Goal: Transaction & Acquisition: Purchase product/service

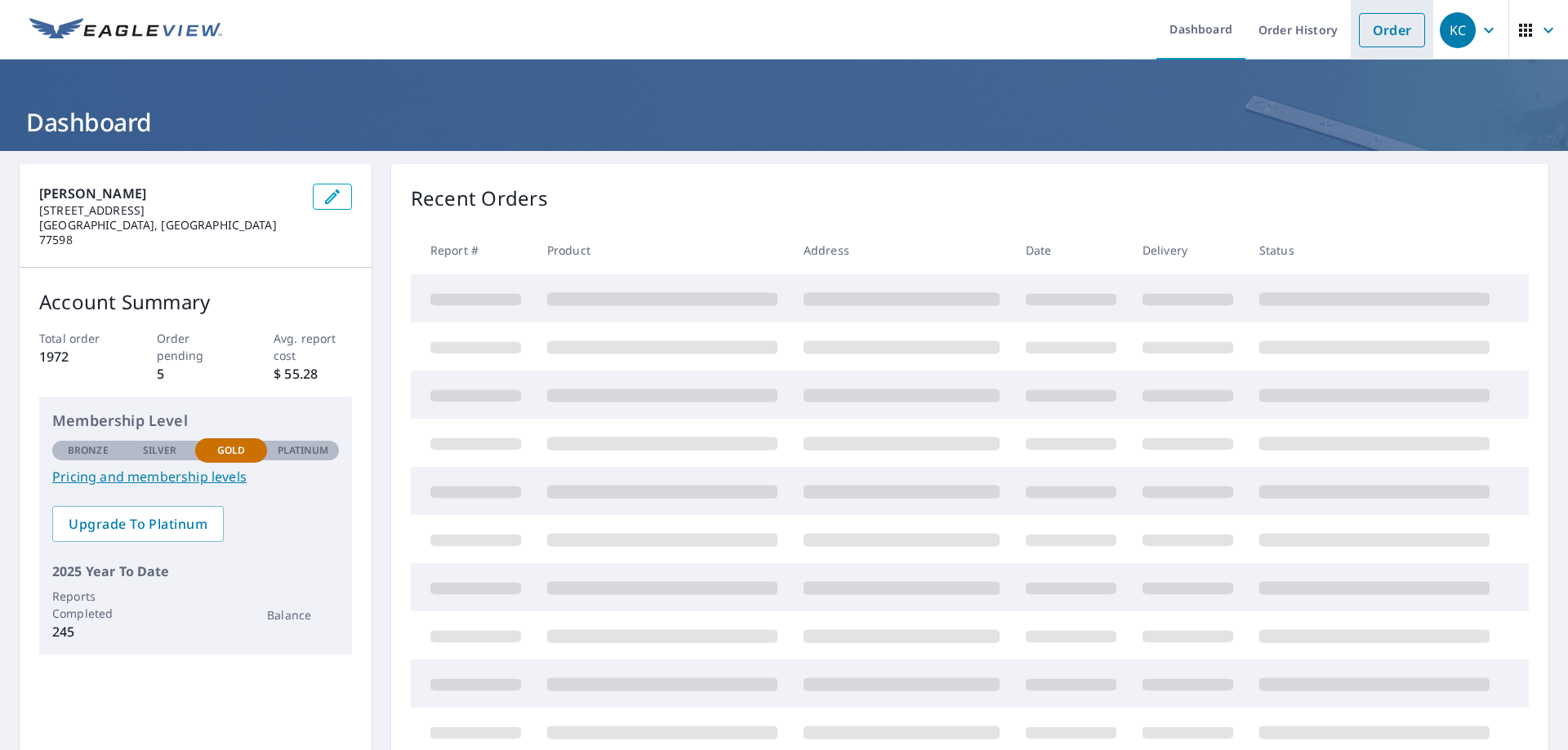
click at [1370, 34] on link "Order" at bounding box center [1392, 30] width 66 height 35
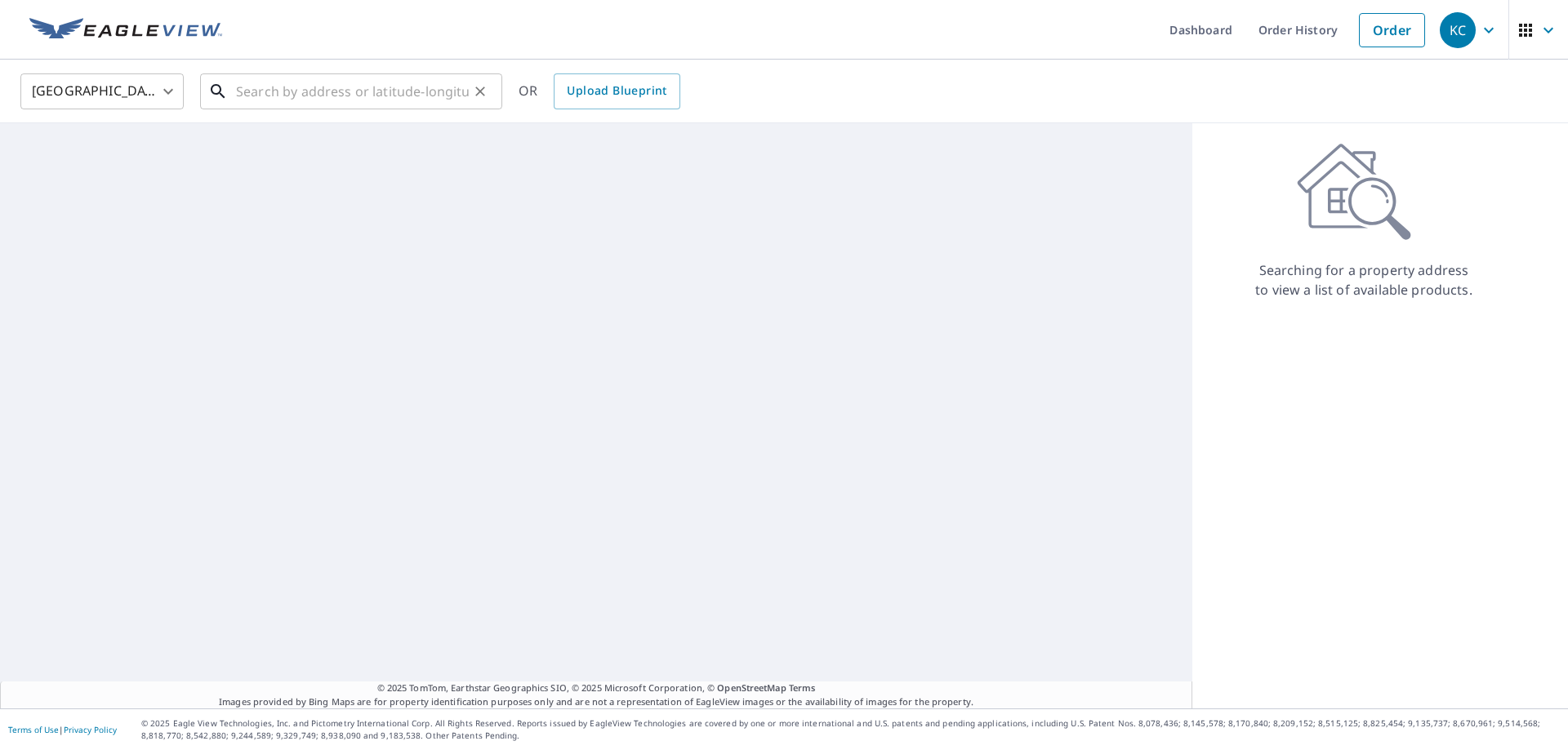
click at [398, 93] on input "text" at bounding box center [353, 91] width 233 height 45
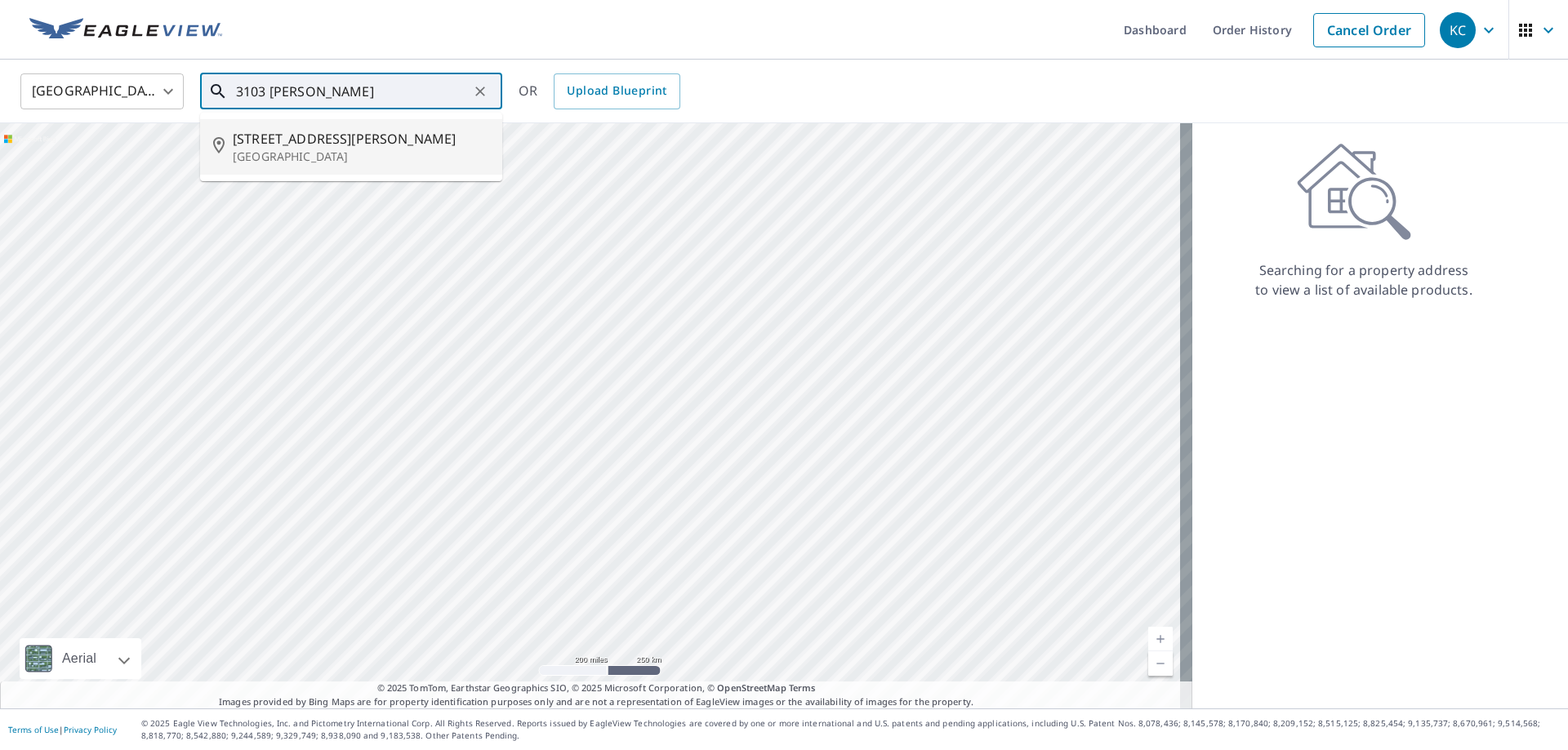
click at [419, 147] on span "[STREET_ADDRESS][PERSON_NAME]" at bounding box center [361, 139] width 257 height 20
type input "[STREET_ADDRESS][PERSON_NAME][PERSON_NAME]"
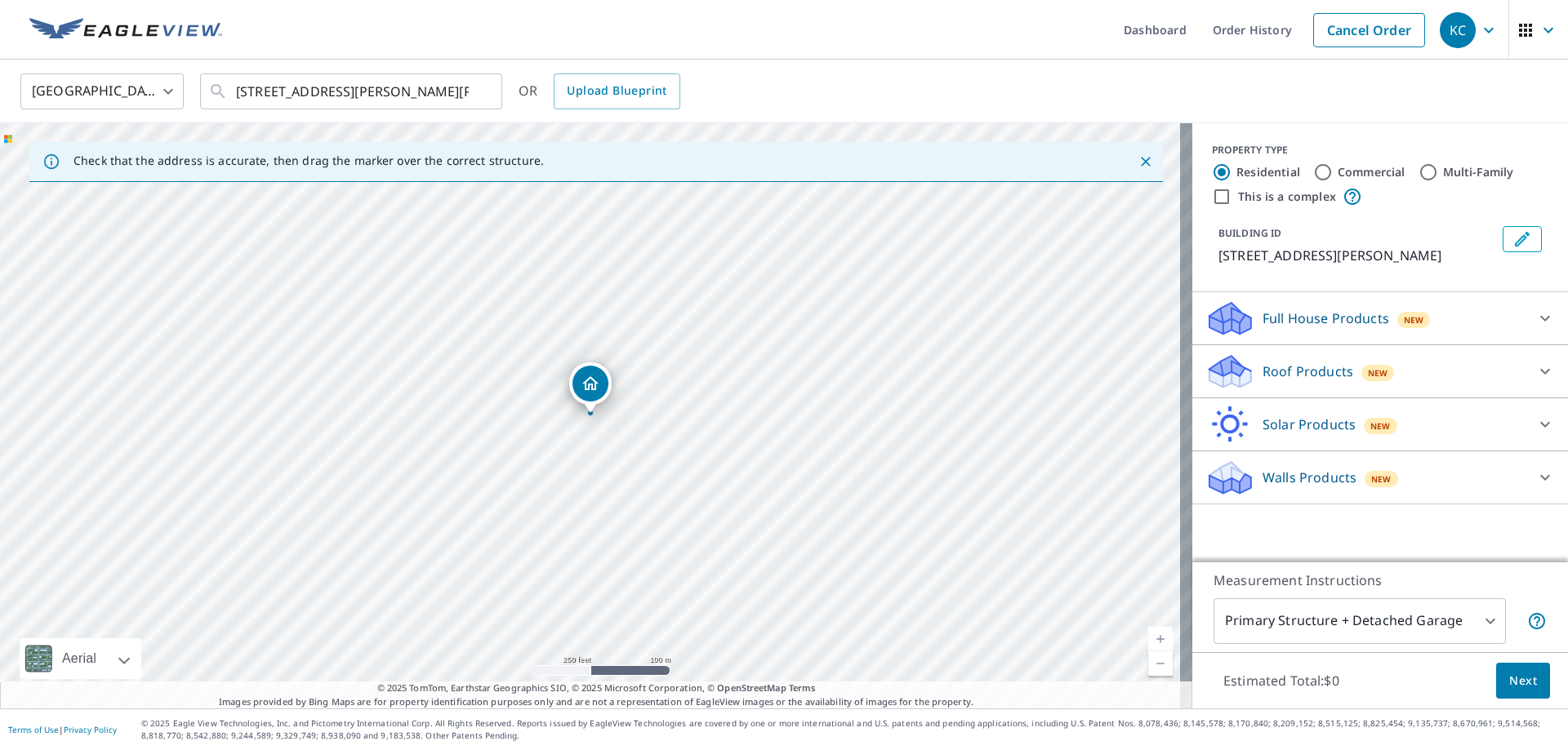
click at [1279, 372] on p "Roof Products" at bounding box center [1308, 371] width 91 height 20
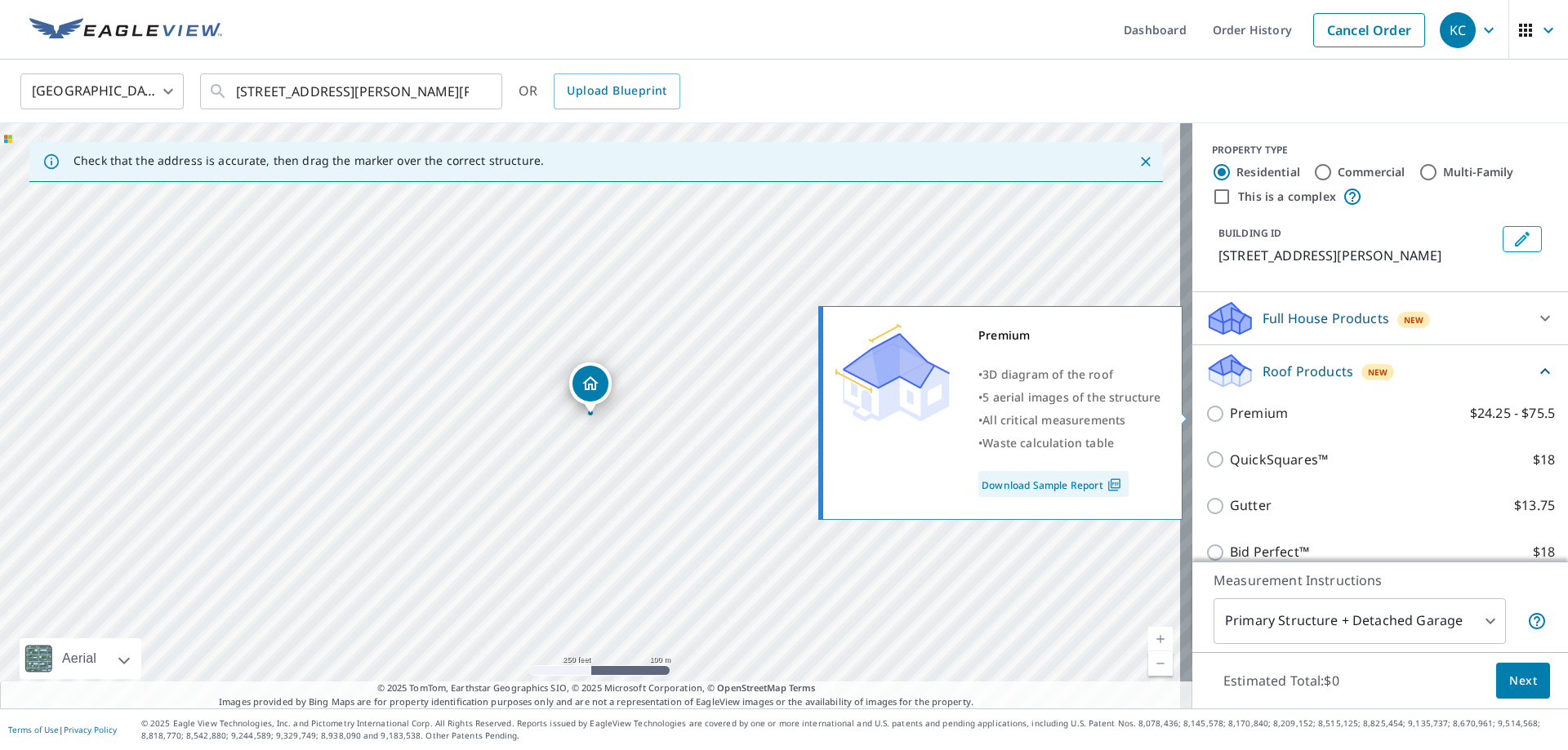
click at [1232, 419] on p "Premium" at bounding box center [1259, 413] width 58 height 21
click at [1230, 419] on input "Premium $24.25 - $75.5" at bounding box center [1217, 414] width 25 height 20
checkbox input "true"
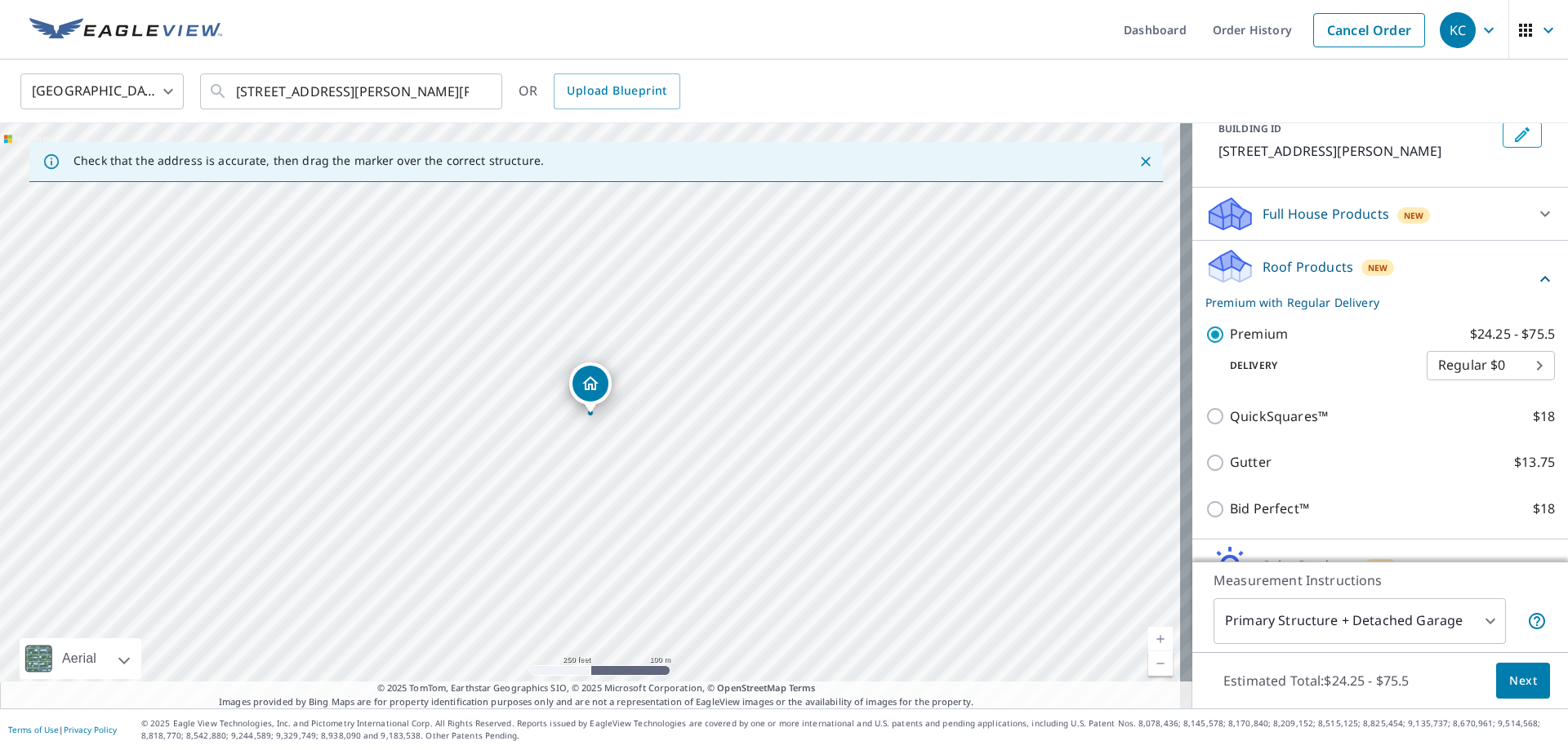
scroll to position [188, 0]
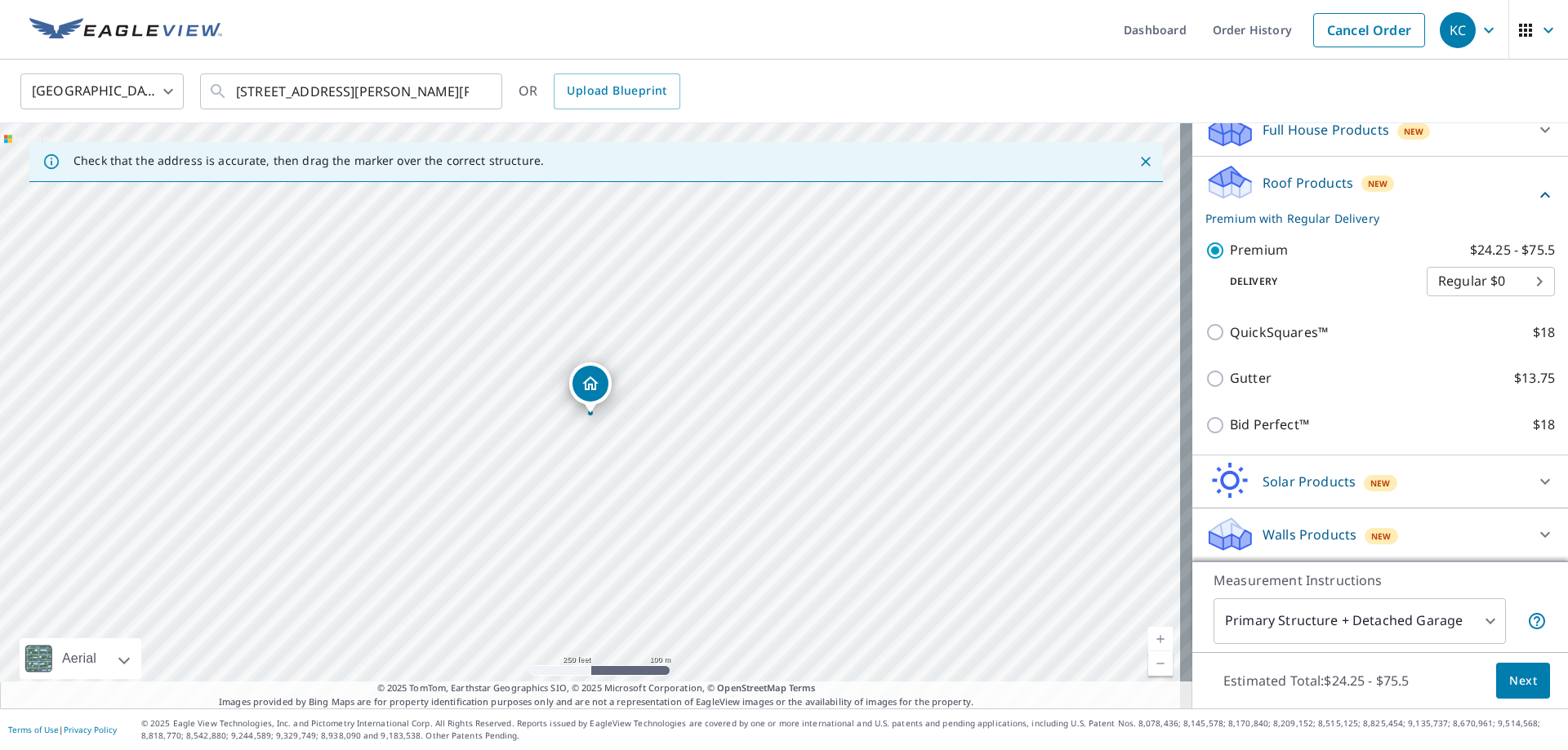
click at [1302, 626] on body "KC KC Dashboard Order History Cancel Order KC [GEOGRAPHIC_DATA] [GEOGRAPHIC_DAT…" at bounding box center [784, 375] width 1568 height 750
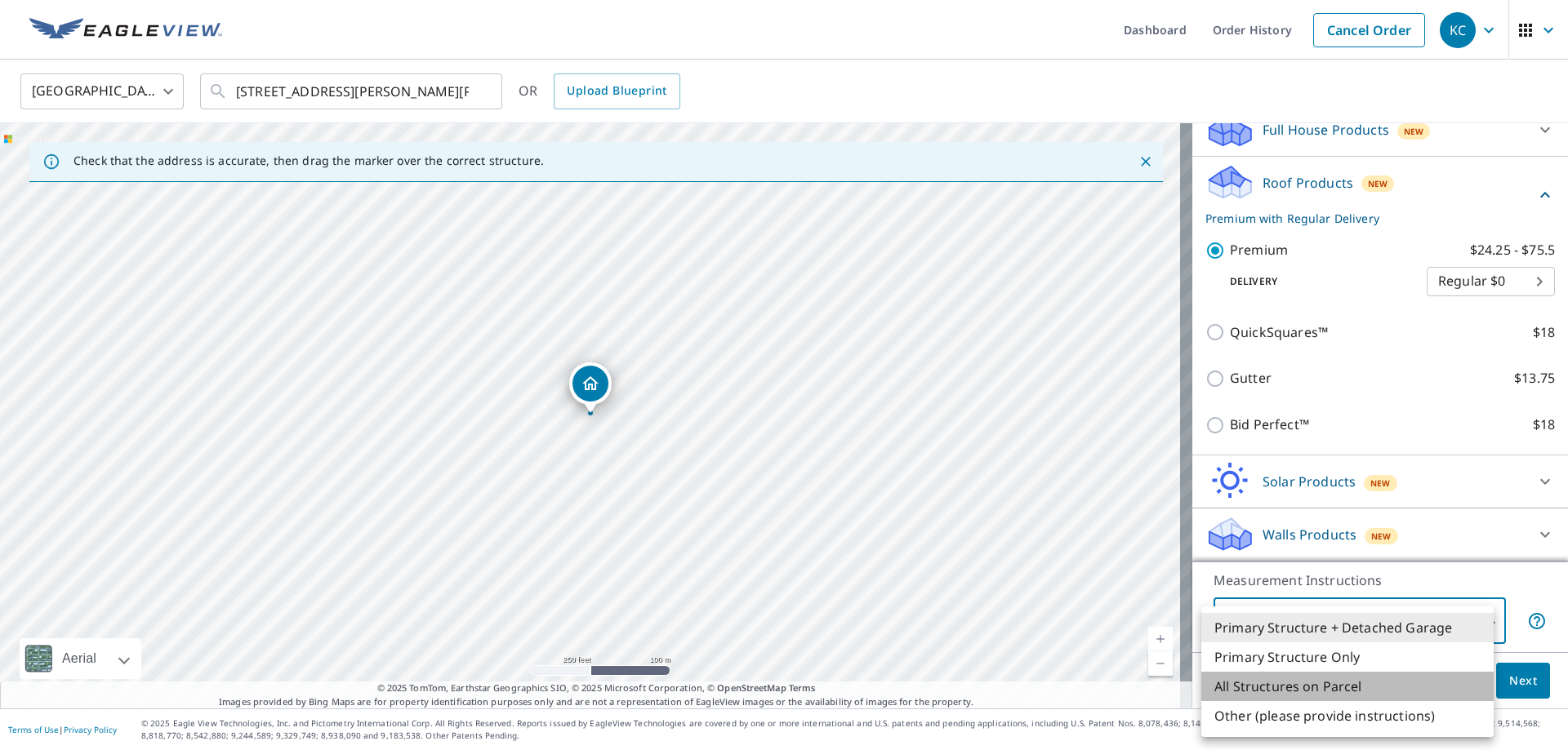
click at [1294, 679] on li "All Structures on Parcel" at bounding box center [1348, 687] width 292 height 30
type input "3"
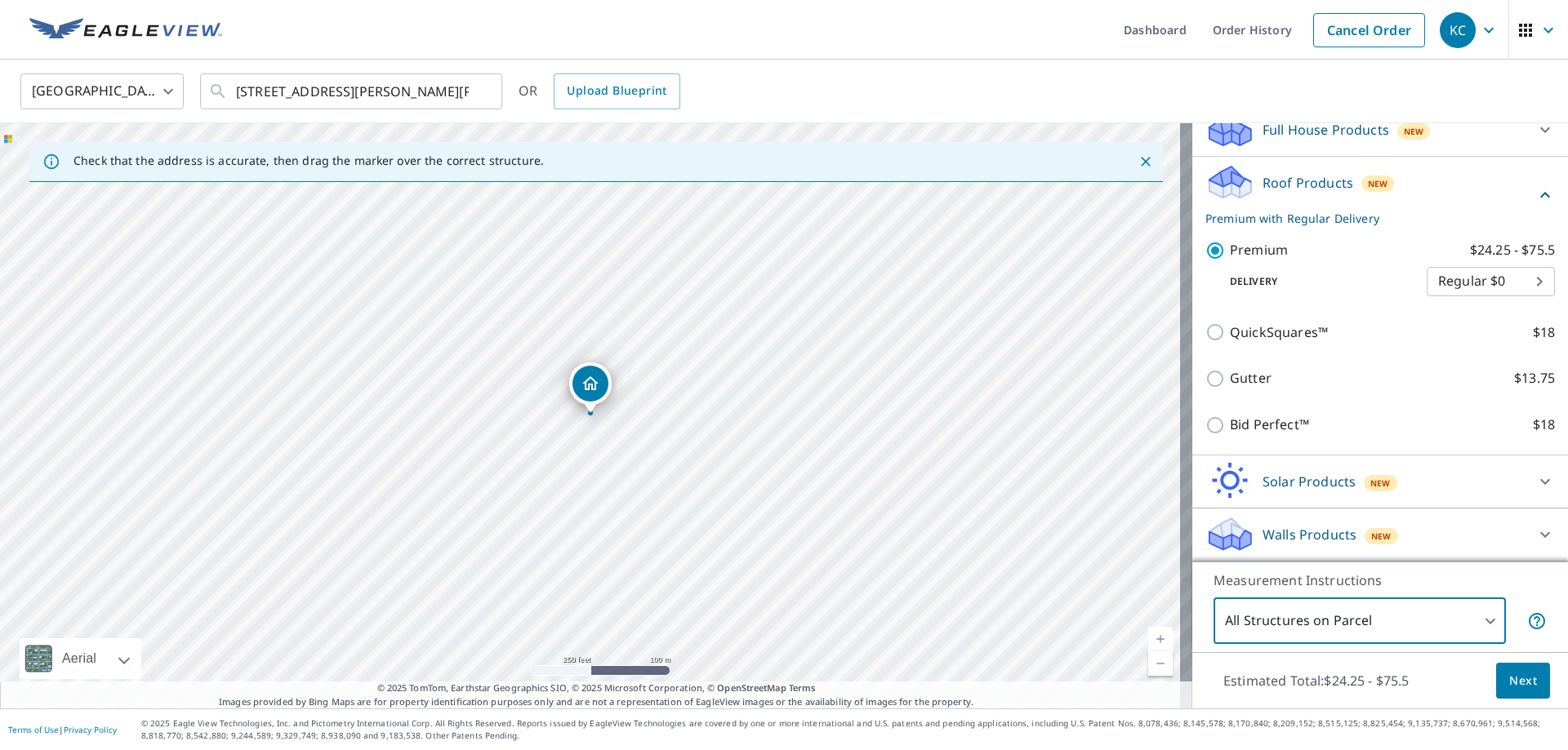
click at [1514, 677] on span "Next" at bounding box center [1524, 681] width 28 height 21
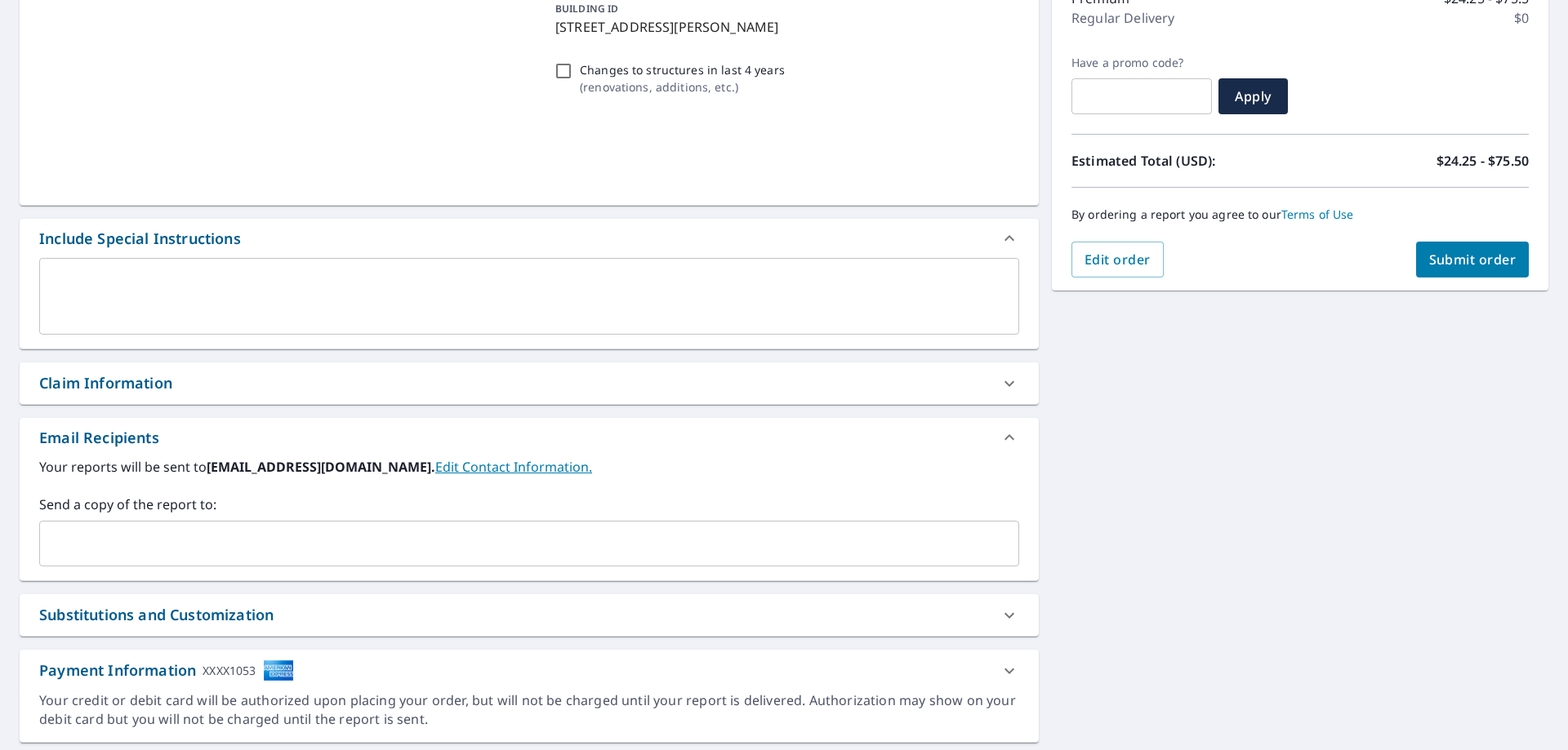
scroll to position [277, 0]
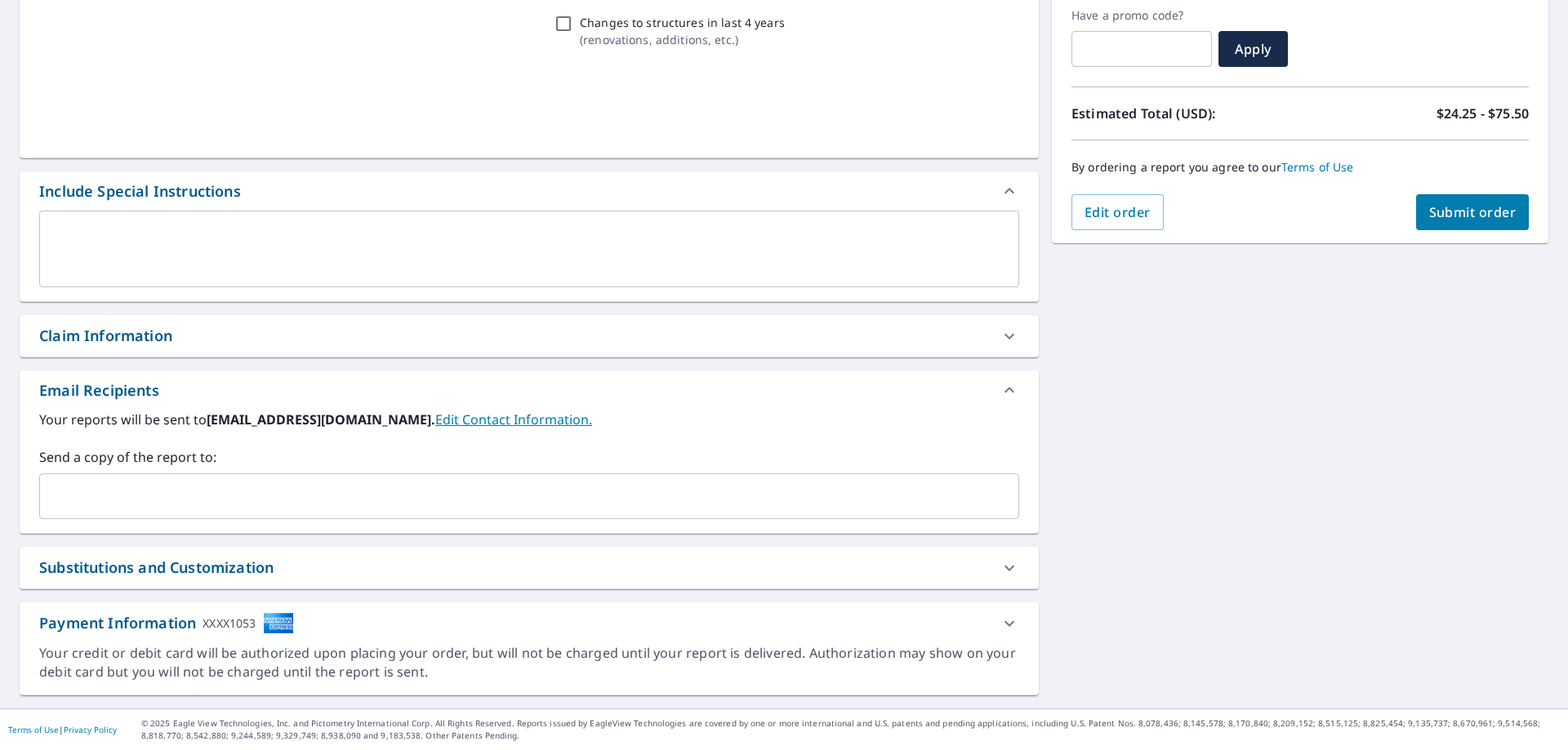
click at [218, 343] on div "Claim Information" at bounding box center [514, 336] width 951 height 22
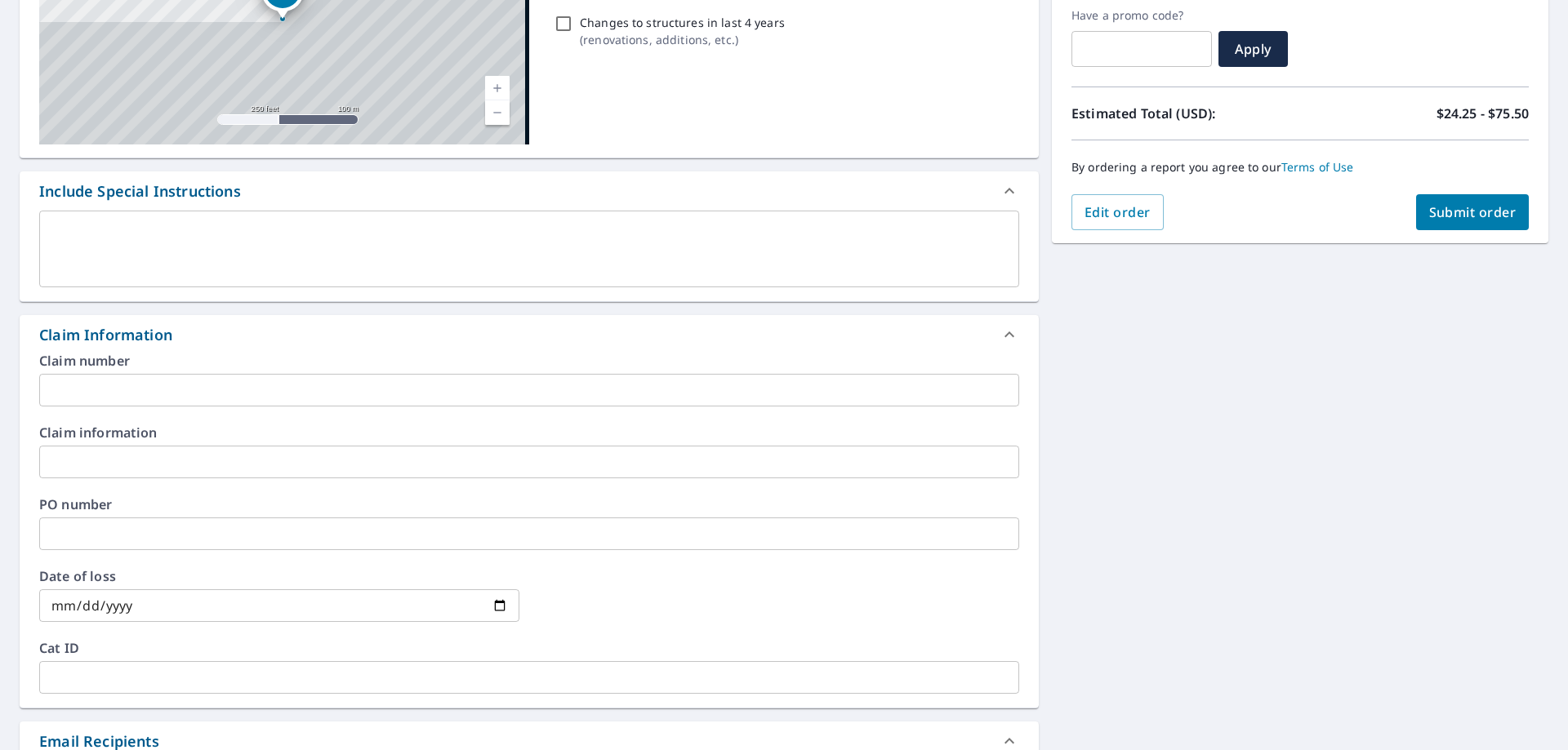
click at [271, 395] on input "text" at bounding box center [529, 390] width 980 height 33
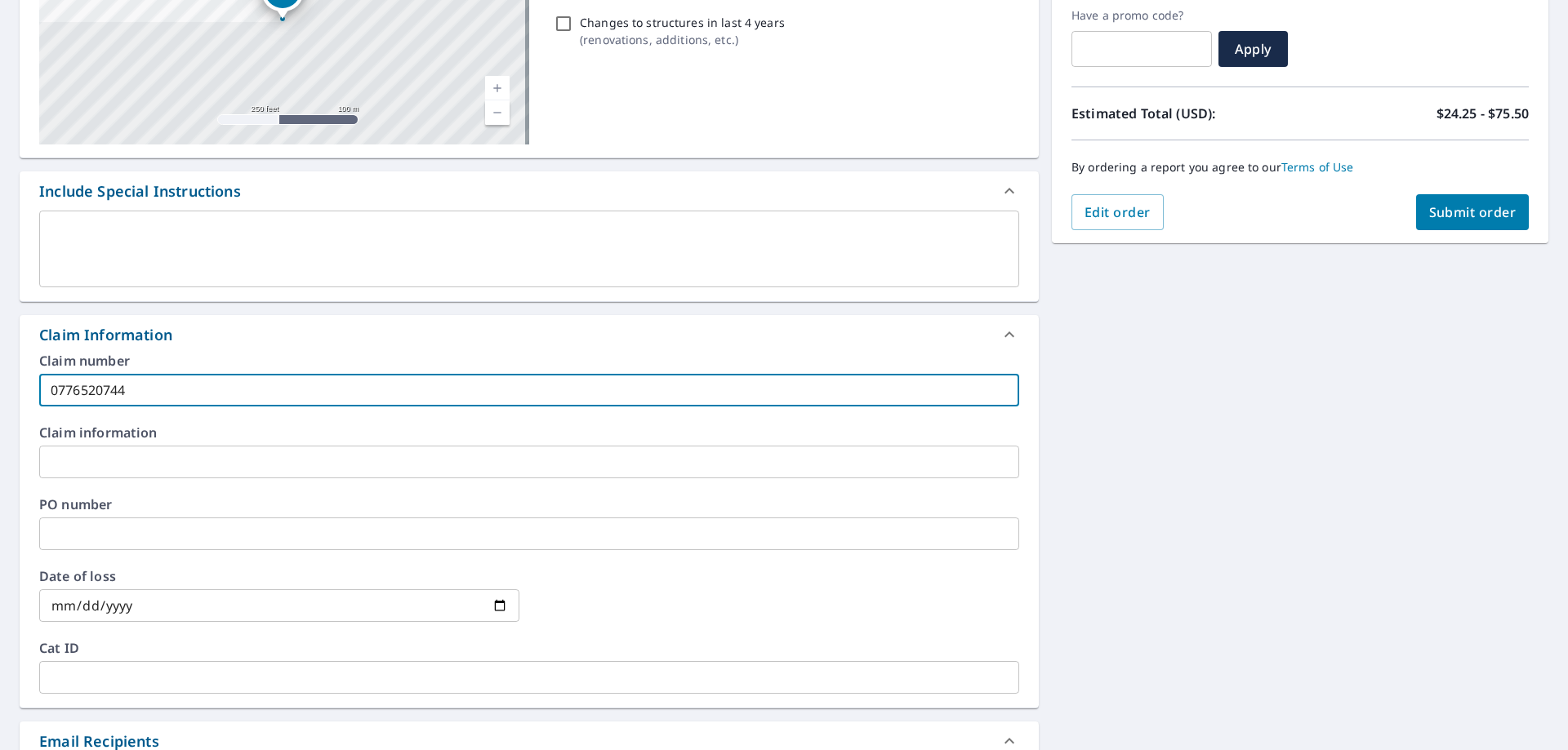
type input "0776520744"
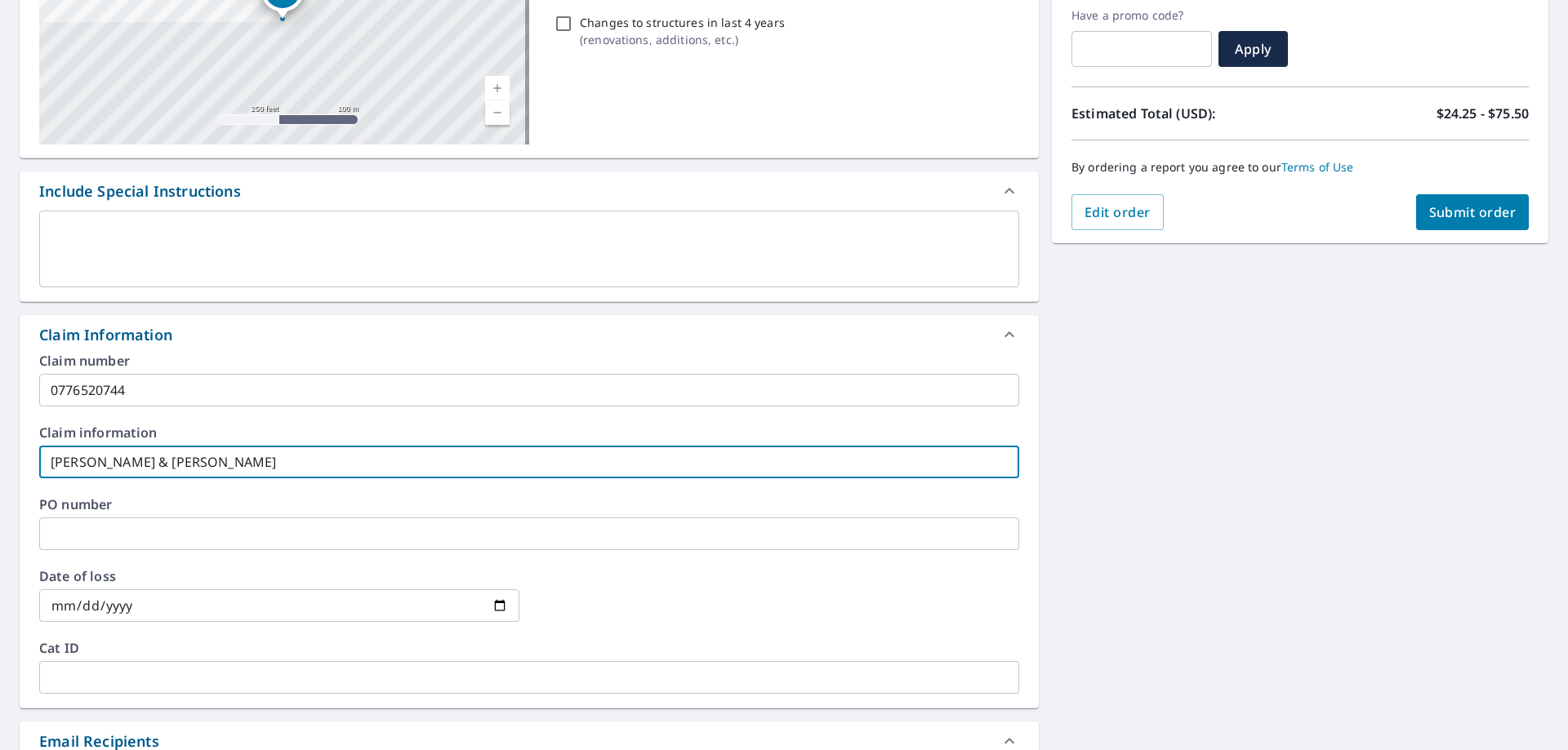
type input "[PERSON_NAME] & [PERSON_NAME]"
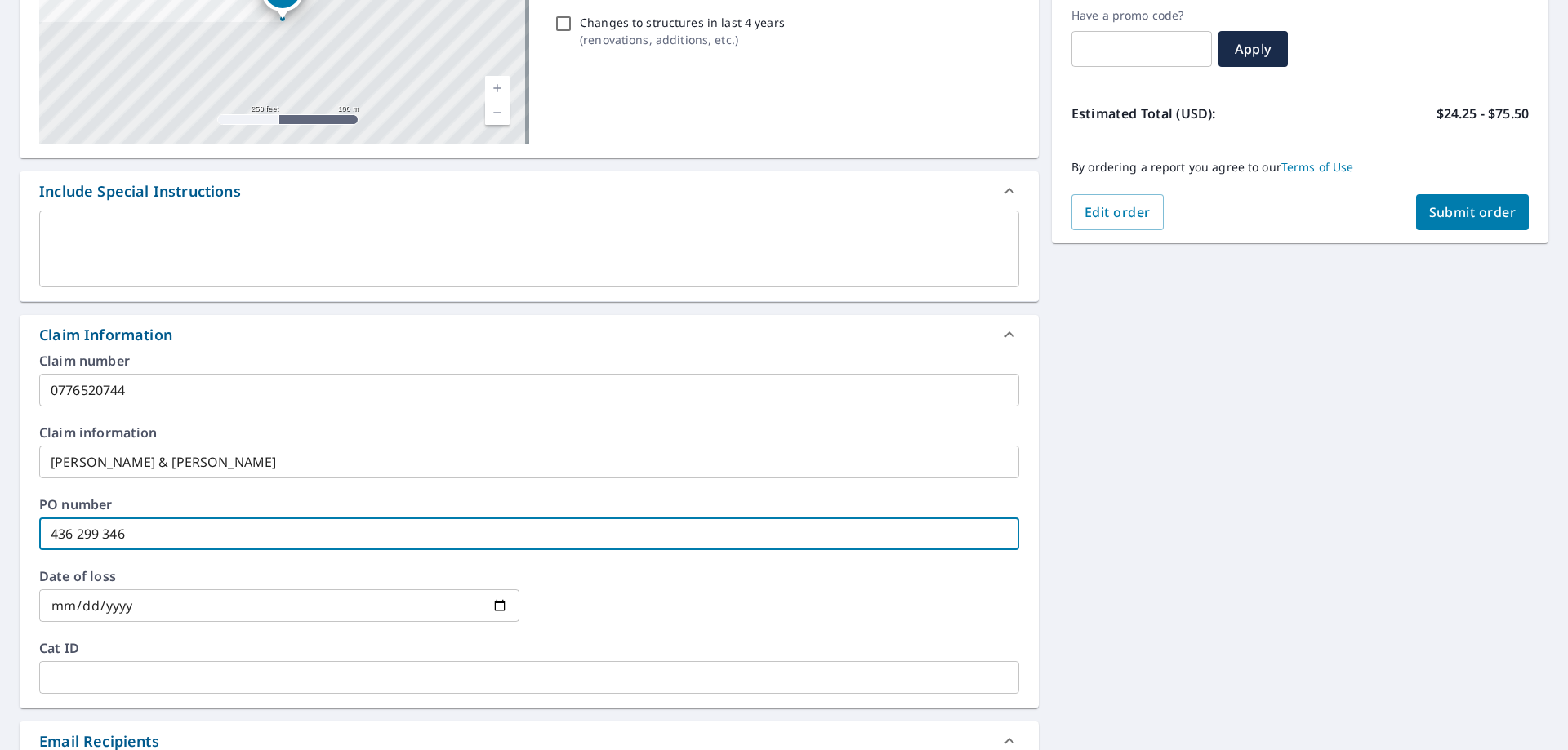
type input "436 299 346"
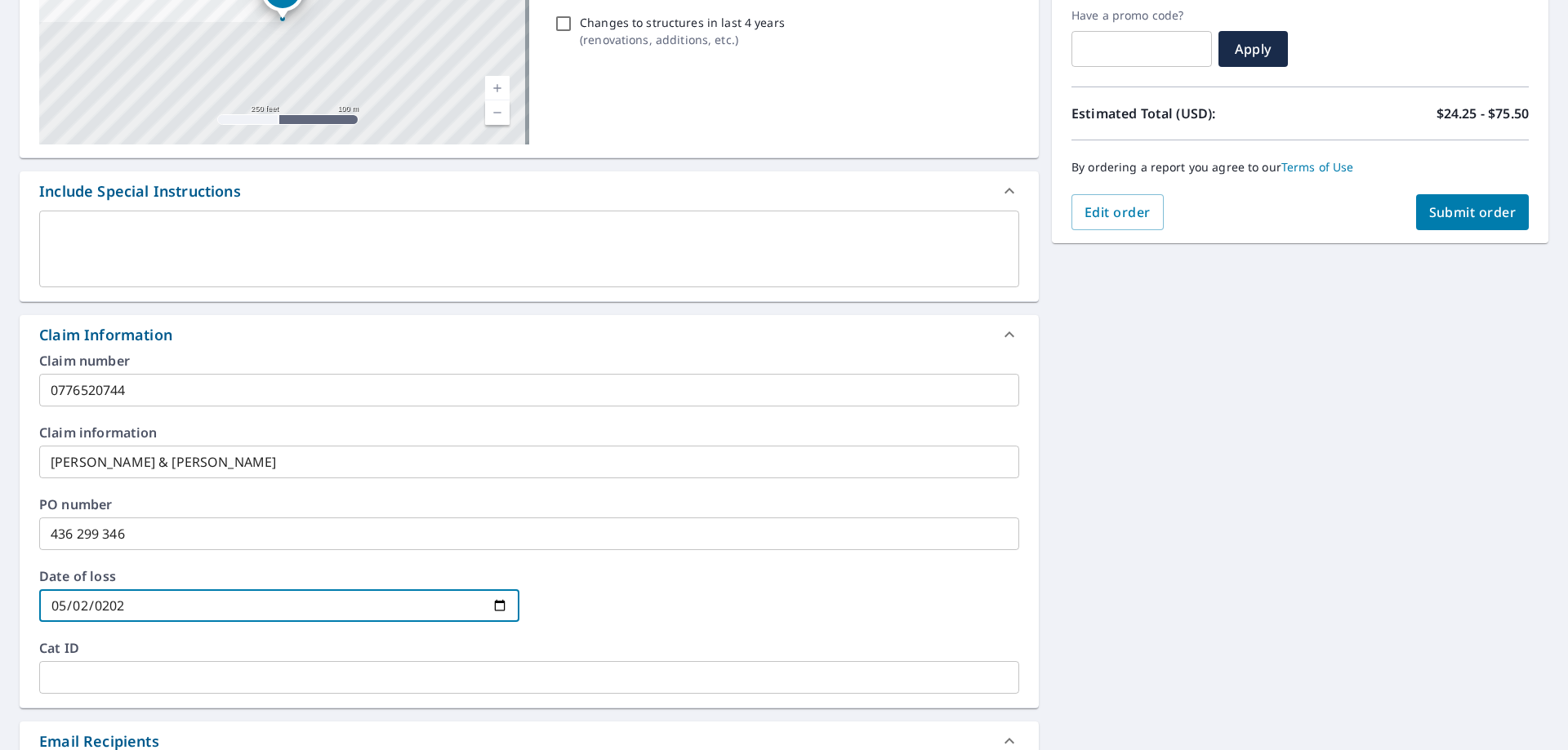
type input "[DATE]"
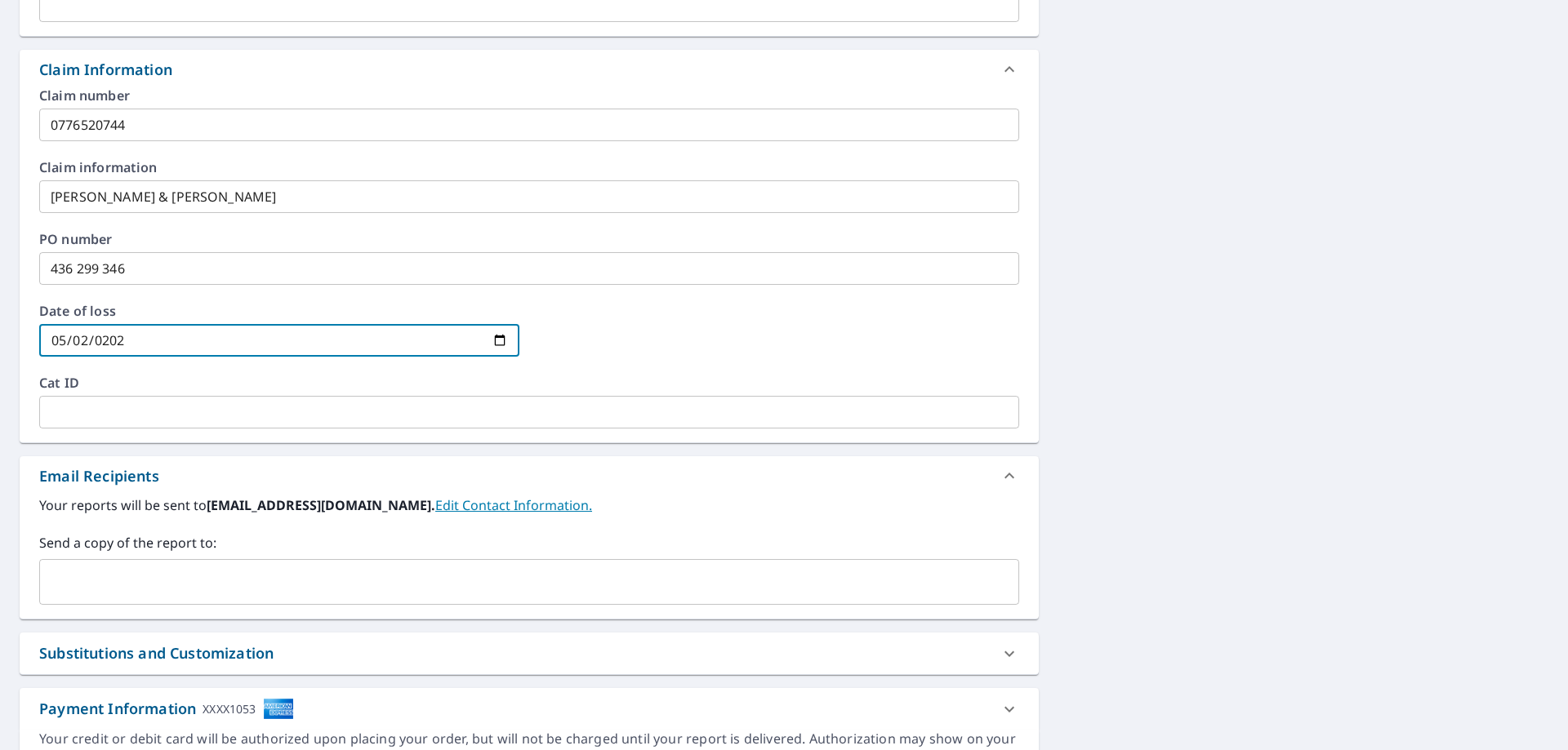
scroll to position [629, 0]
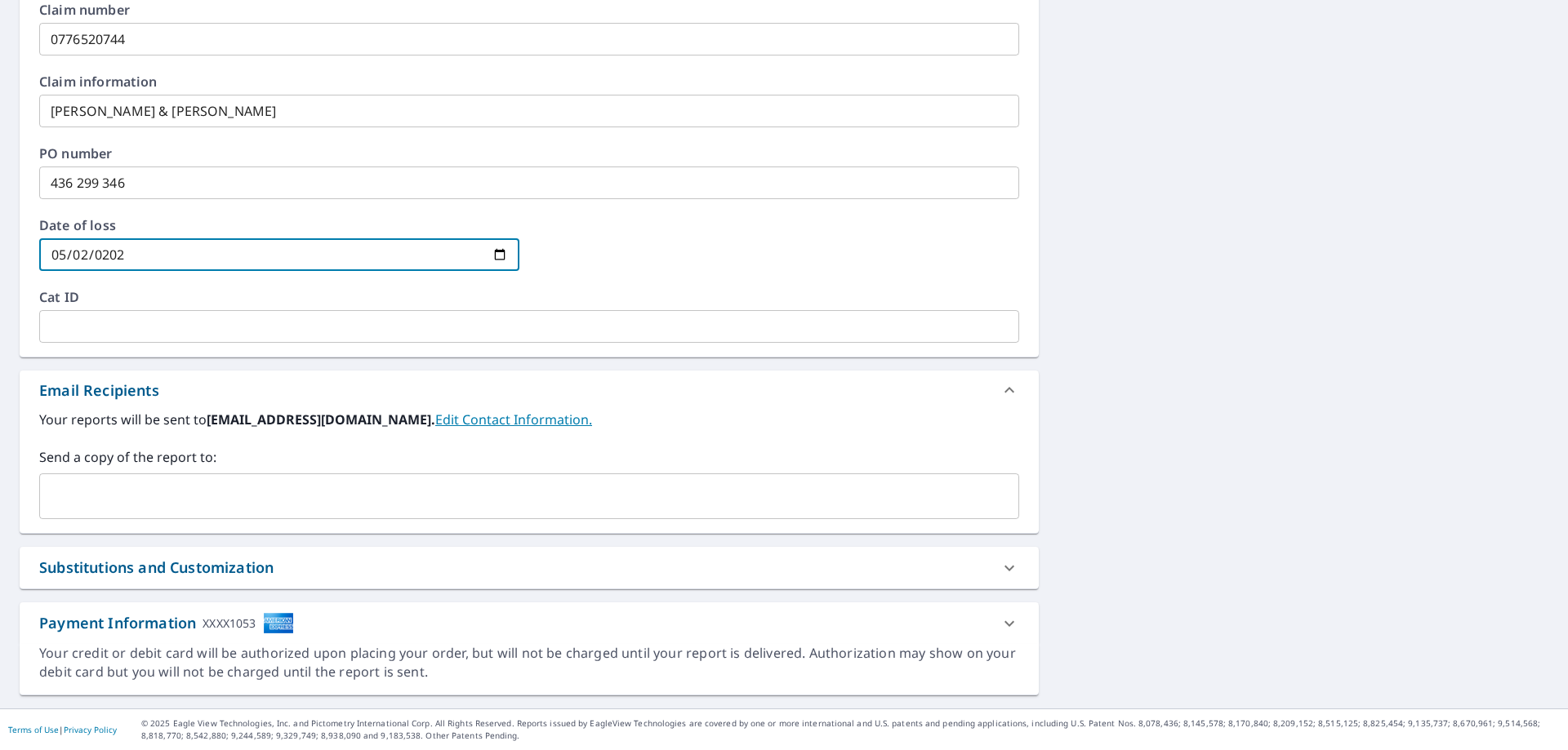
click at [292, 502] on input "text" at bounding box center [516, 495] width 941 height 31
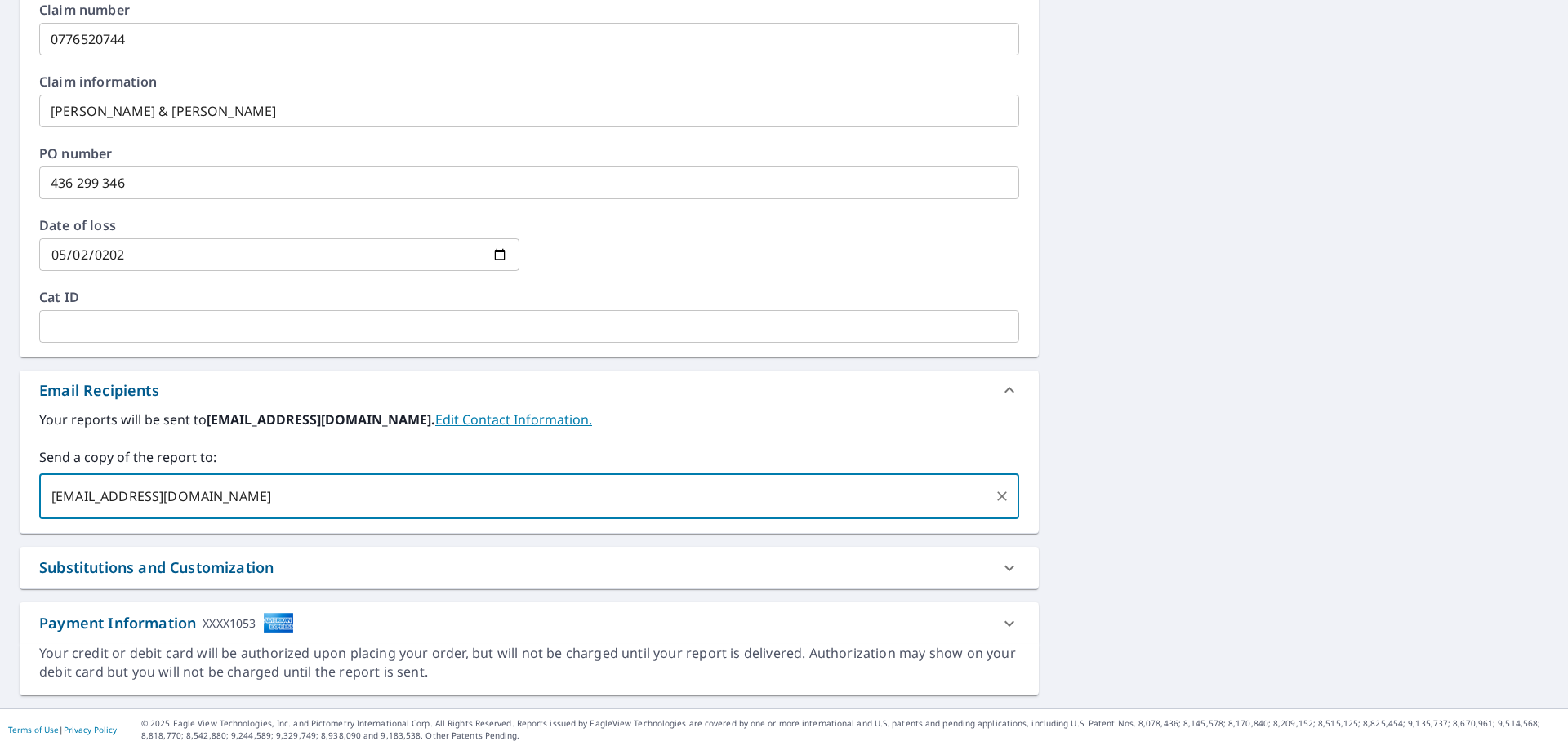
type input "[EMAIL_ADDRESS][DOMAIN_NAME]"
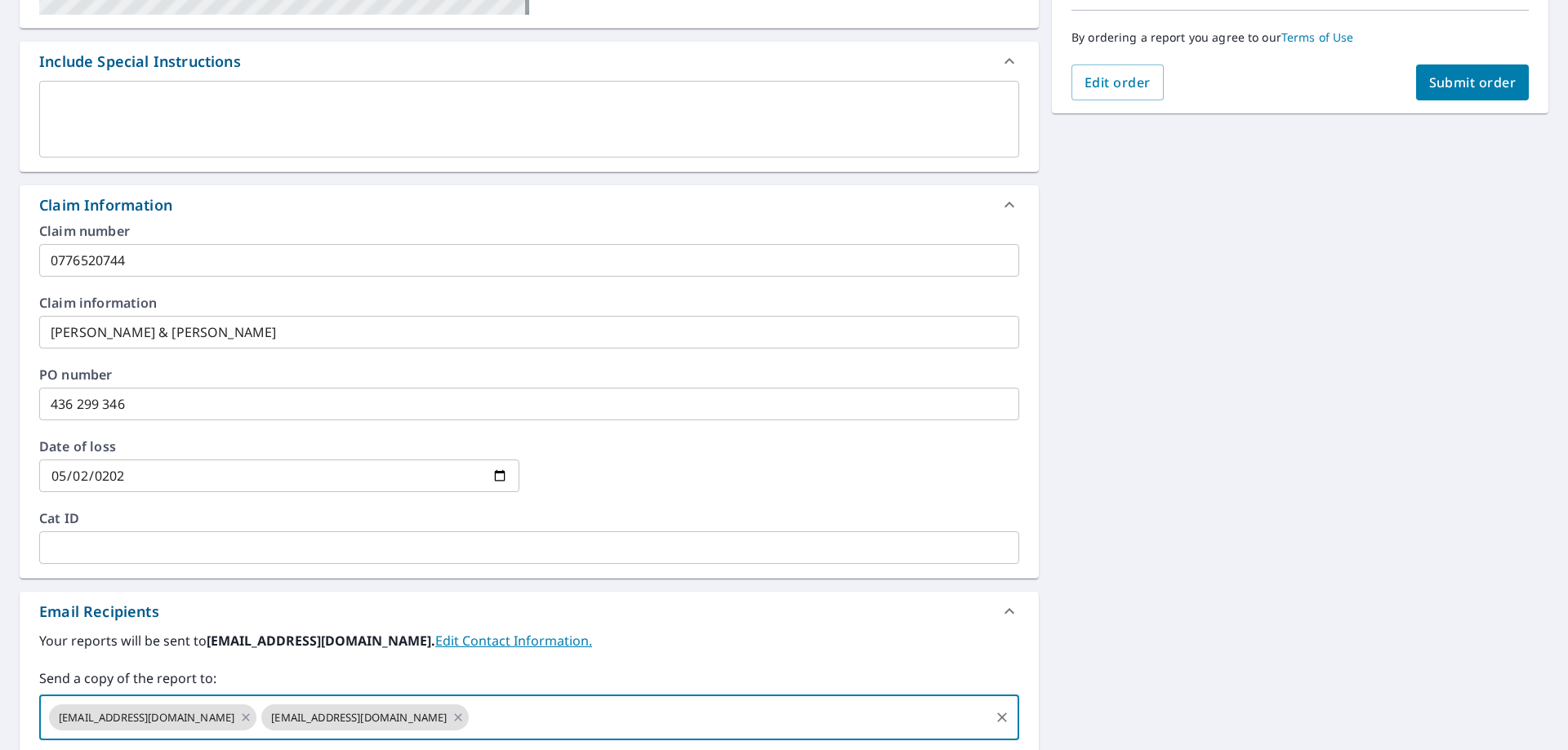
scroll to position [57, 0]
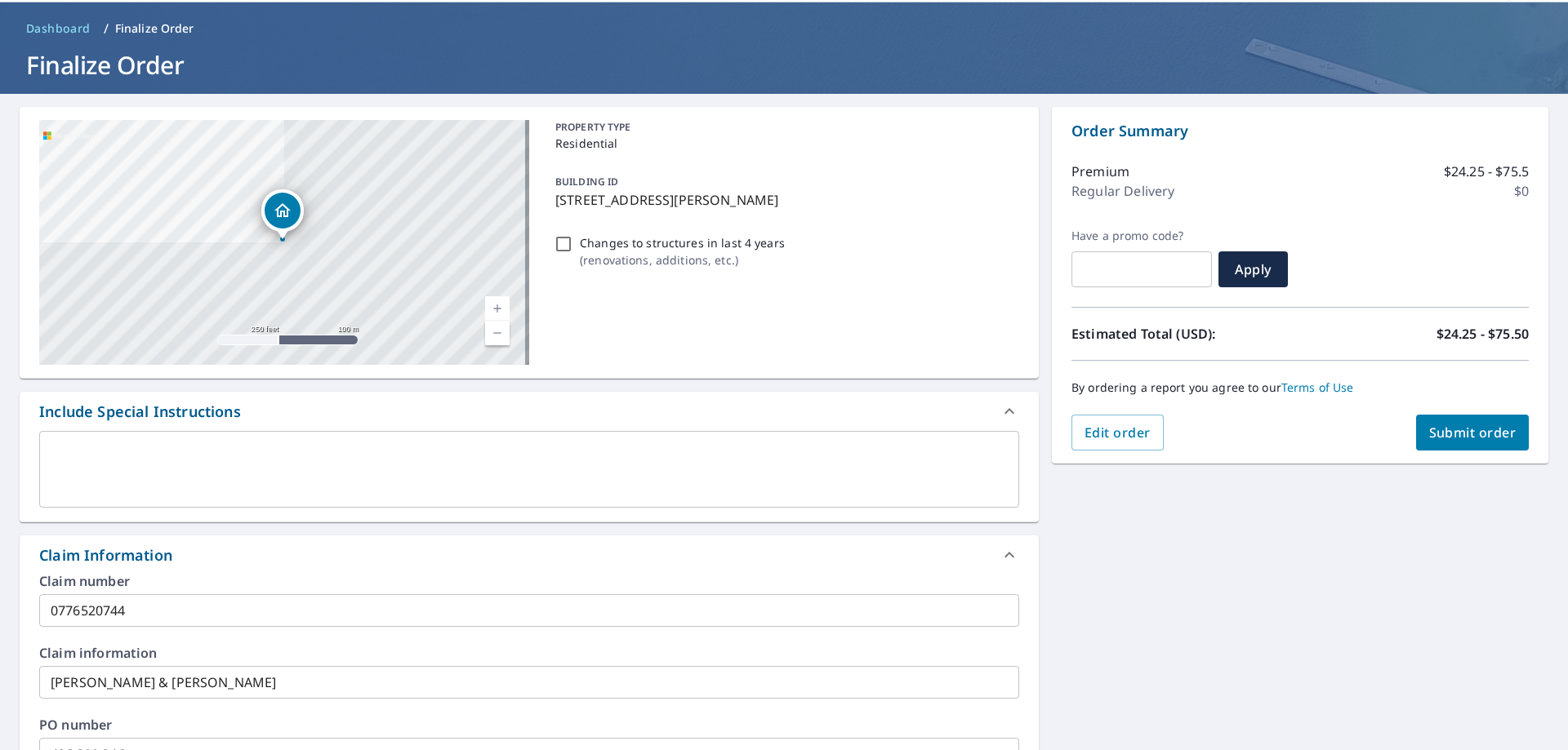
click at [1494, 439] on span "Submit order" at bounding box center [1473, 432] width 88 height 18
